Goal: Task Accomplishment & Management: Manage account settings

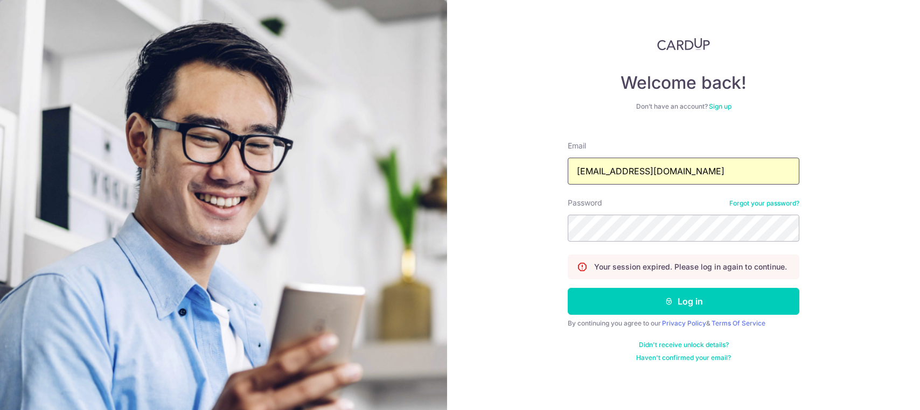
click at [645, 167] on input "[EMAIL_ADDRESS][DOMAIN_NAME]" at bounding box center [684, 171] width 232 height 27
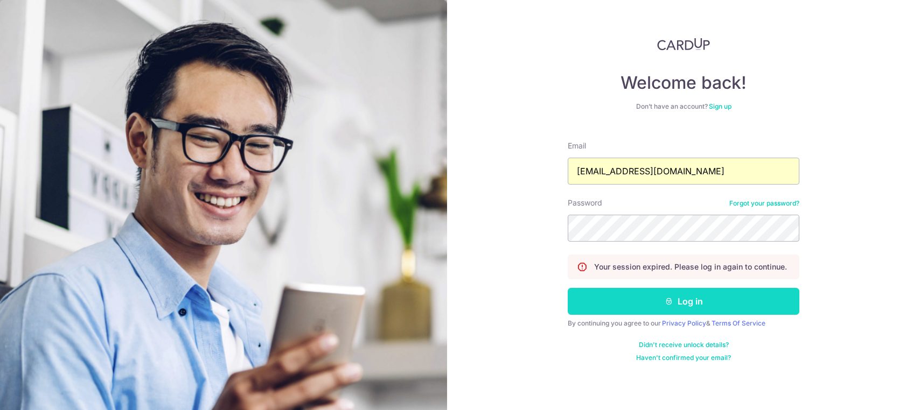
click at [633, 297] on button "Log in" at bounding box center [684, 301] width 232 height 27
click at [655, 299] on button "Log in" at bounding box center [684, 301] width 232 height 27
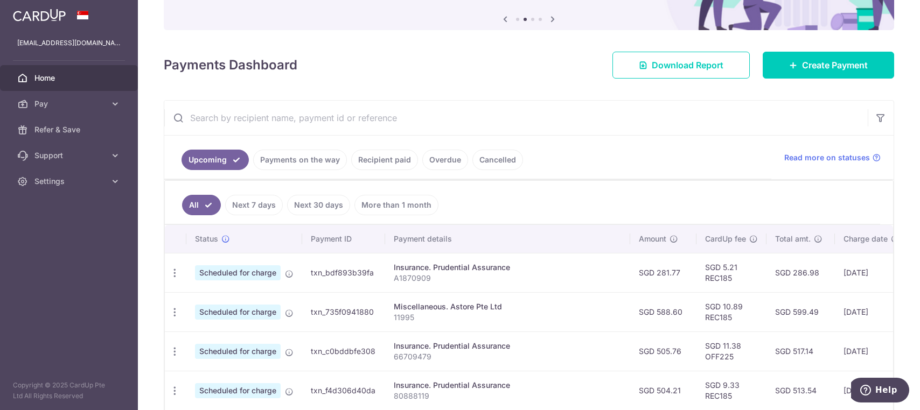
scroll to position [54, 0]
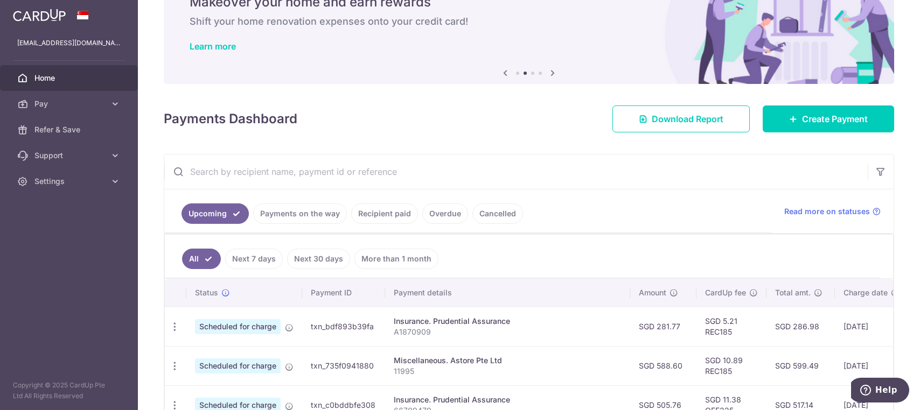
click at [561, 190] on ul "Upcoming Payments on the way Recipient paid Overdue Cancelled" at bounding box center [467, 212] width 607 height 44
click at [267, 215] on link "Payments on the way" at bounding box center [300, 214] width 94 height 20
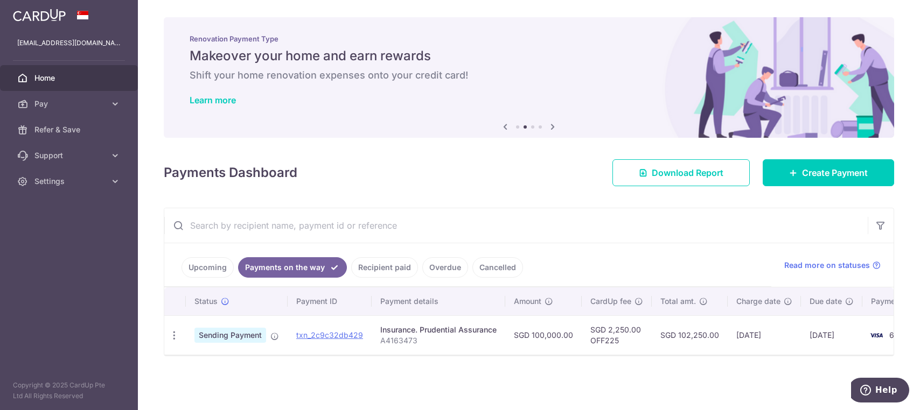
scroll to position [1, 0]
click at [511, 382] on div "× Pause Schedule Pause all future payments in this series Pause just this one p…" at bounding box center [529, 205] width 782 height 410
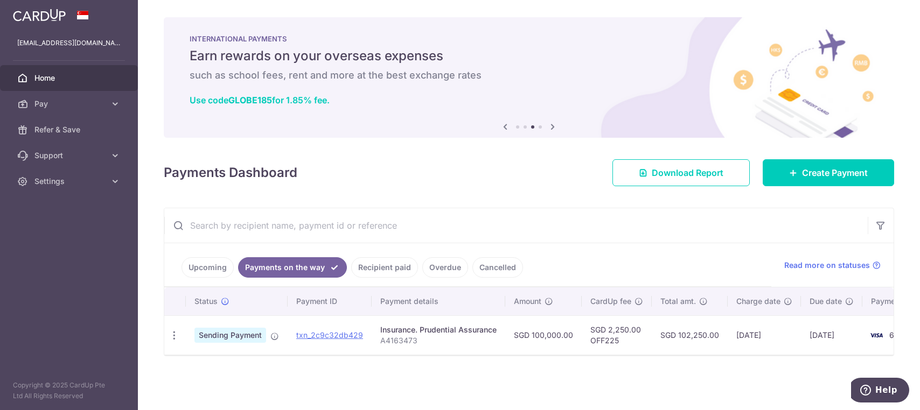
click at [696, 379] on div "× Pause Schedule Pause all future payments in this series Pause just this one p…" at bounding box center [529, 205] width 782 height 410
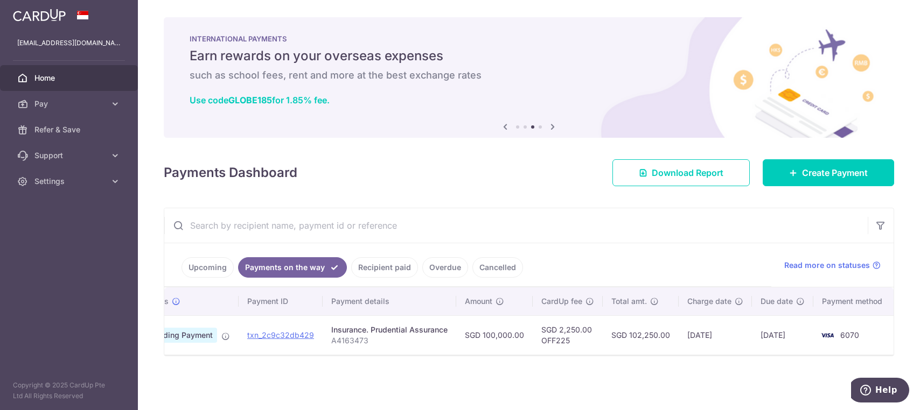
scroll to position [0, 0]
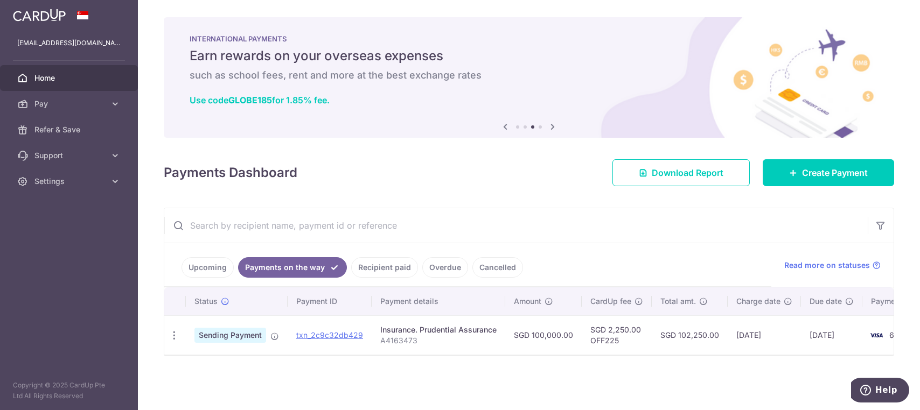
click at [528, 399] on div "× Pause Schedule Pause all future payments in this series Pause just this one p…" at bounding box center [529, 205] width 782 height 410
click at [526, 392] on div "× Pause Schedule Pause all future payments in this series Pause just this one p…" at bounding box center [529, 205] width 782 height 410
click at [525, 391] on div "× Pause Schedule Pause all future payments in this series Pause just this one p…" at bounding box center [529, 205] width 782 height 410
